Goal: Book appointment/travel/reservation

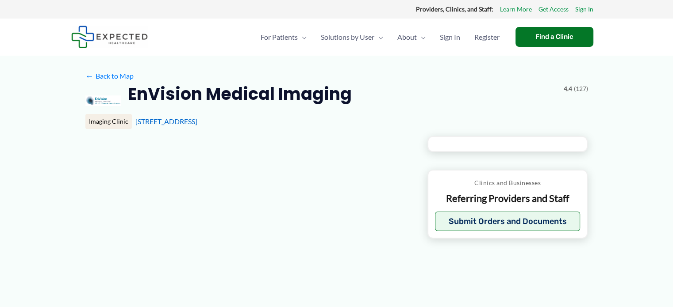
type input "**********"
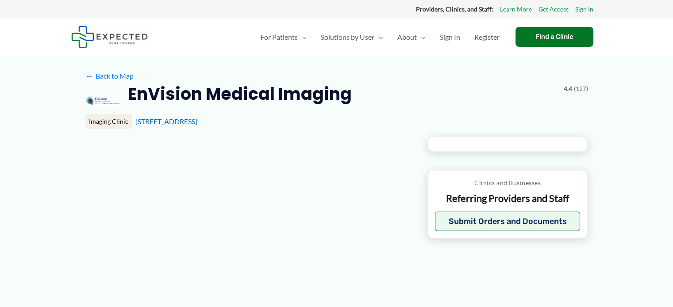
type input "**********"
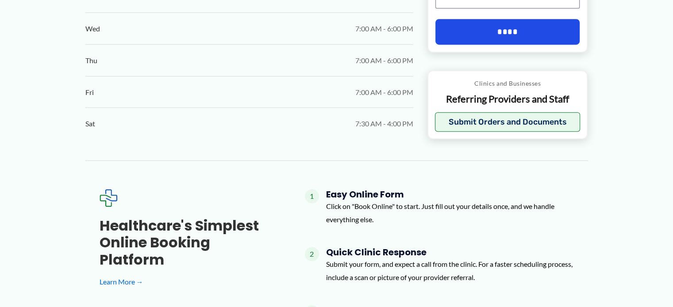
scroll to position [631, 0]
